Goal: Task Accomplishment & Management: Use online tool/utility

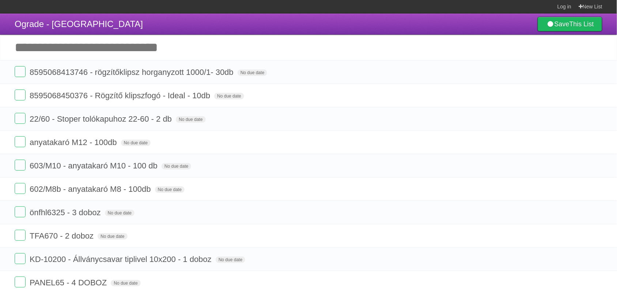
click at [161, 41] on input "Add another task" at bounding box center [308, 48] width 617 height 26
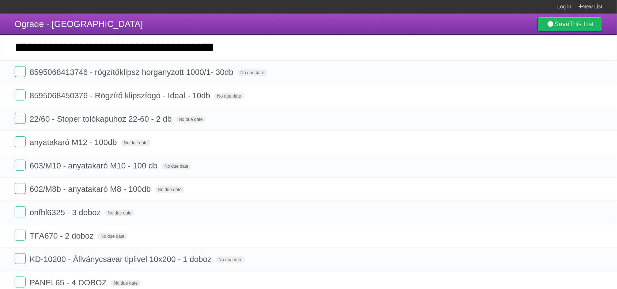
type input "**********"
click input "*********" at bounding box center [0, 0] width 0 height 0
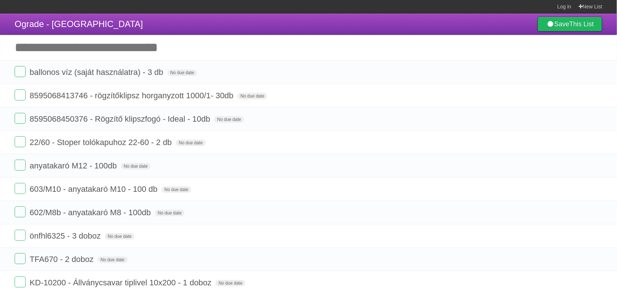
click at [433, 10] on section "Log in New List" at bounding box center [308, 7] width 617 height 14
